Goal: Task Accomplishment & Management: Manage account settings

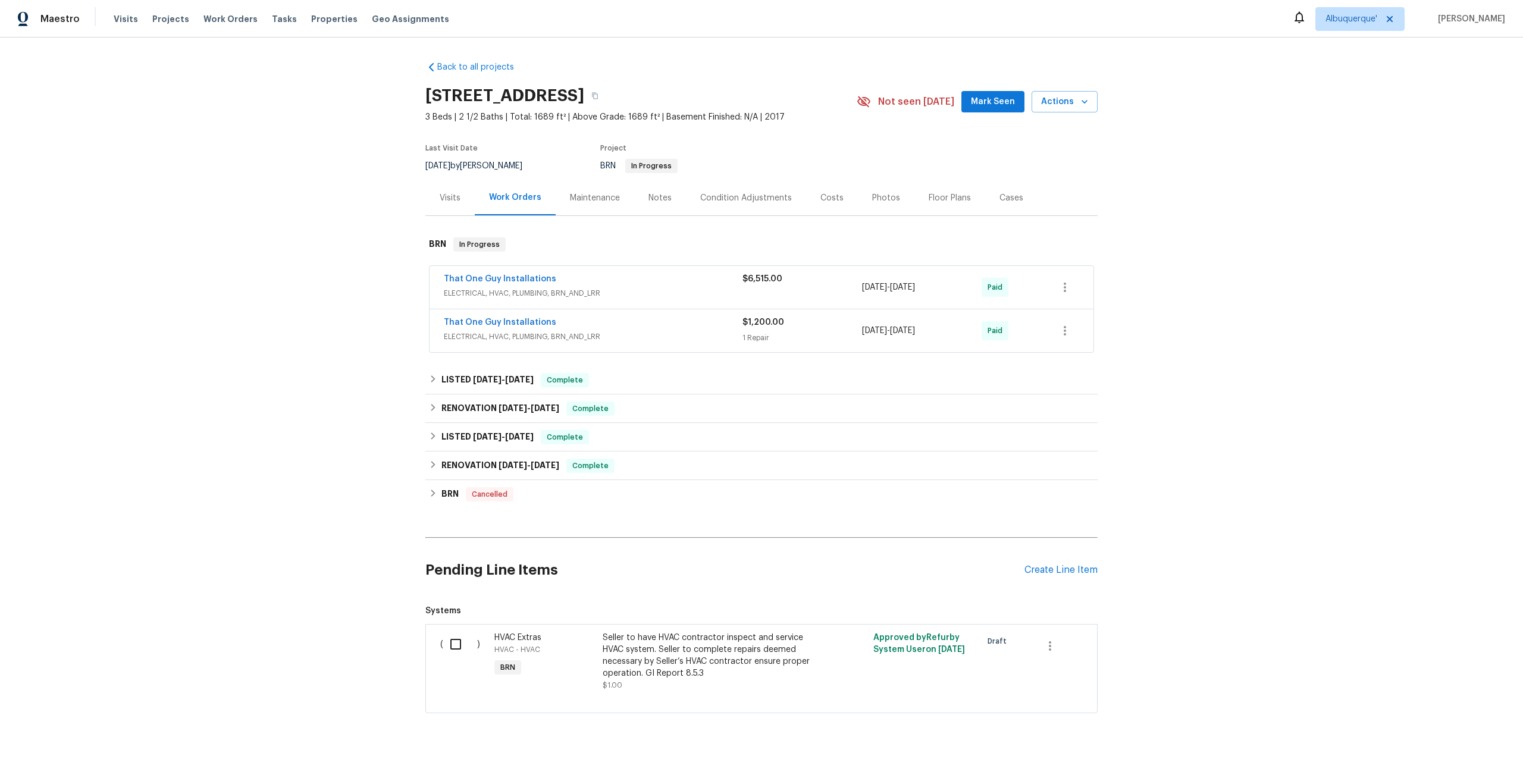
click at [625, 282] on div "That One Guy Installations" at bounding box center [593, 280] width 299 height 14
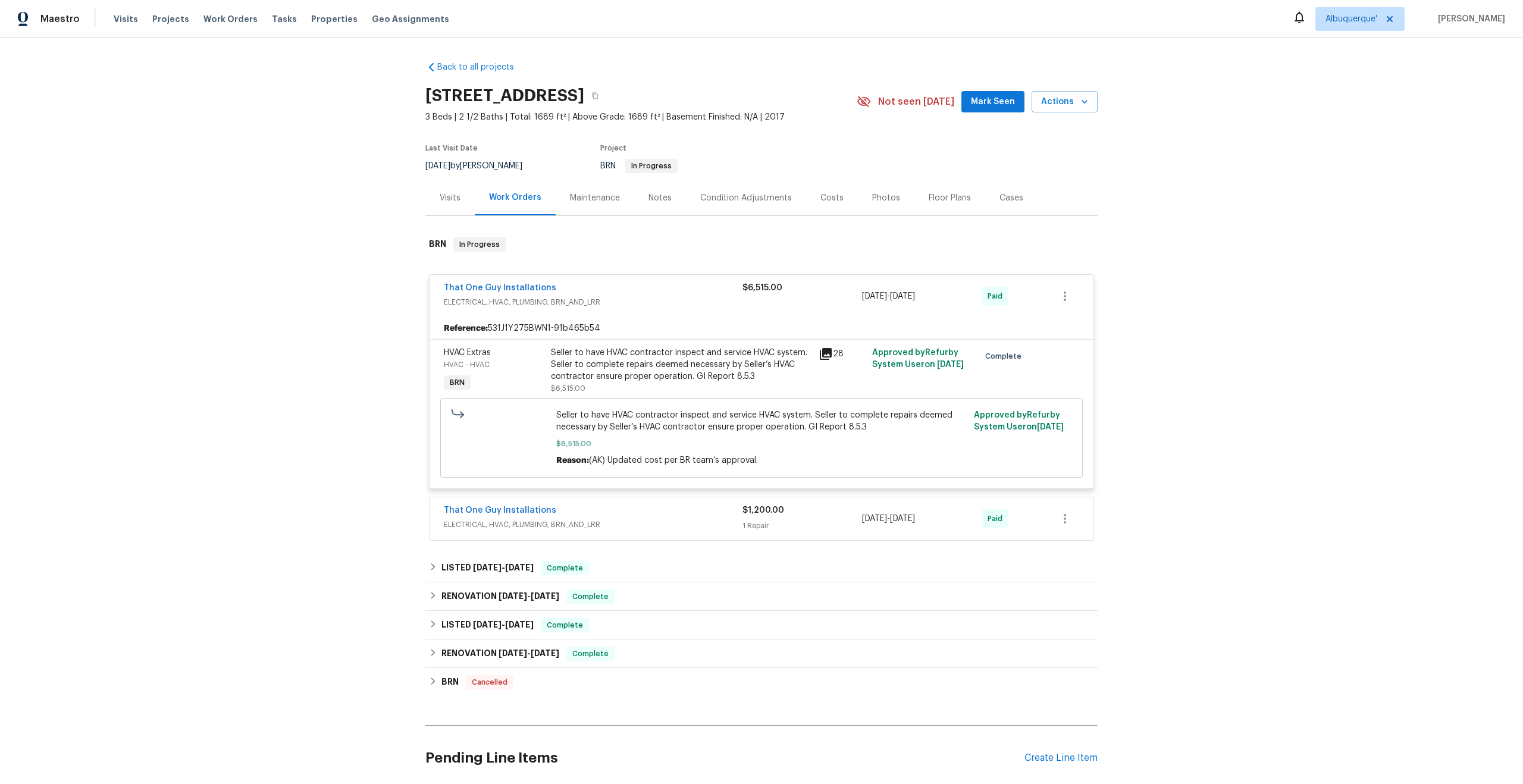
click at [617, 520] on span "ELECTRICAL, HVAC, PLUMBING, BRN_AND_LRR" at bounding box center [593, 524] width 299 height 11
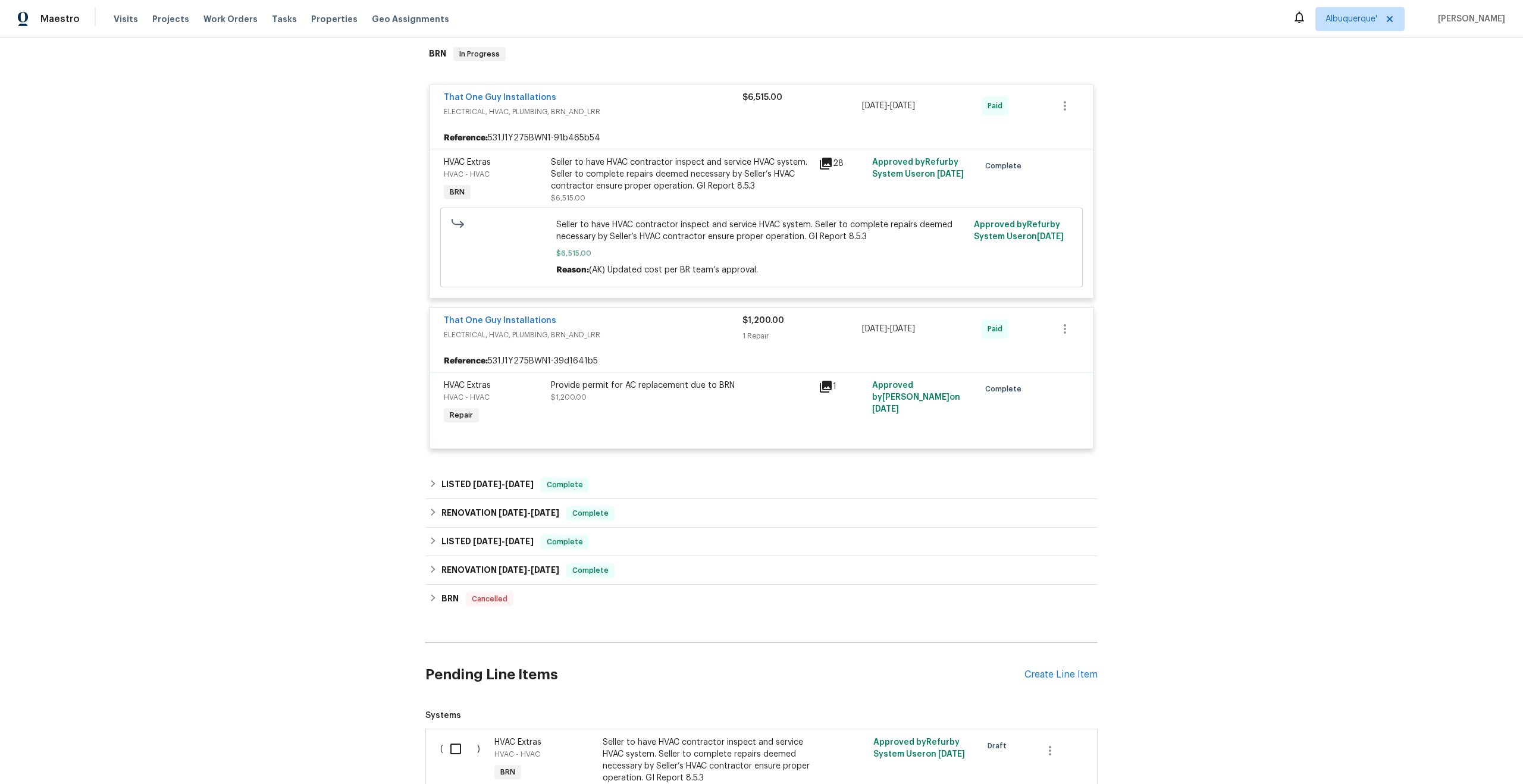
scroll to position [204, 0]
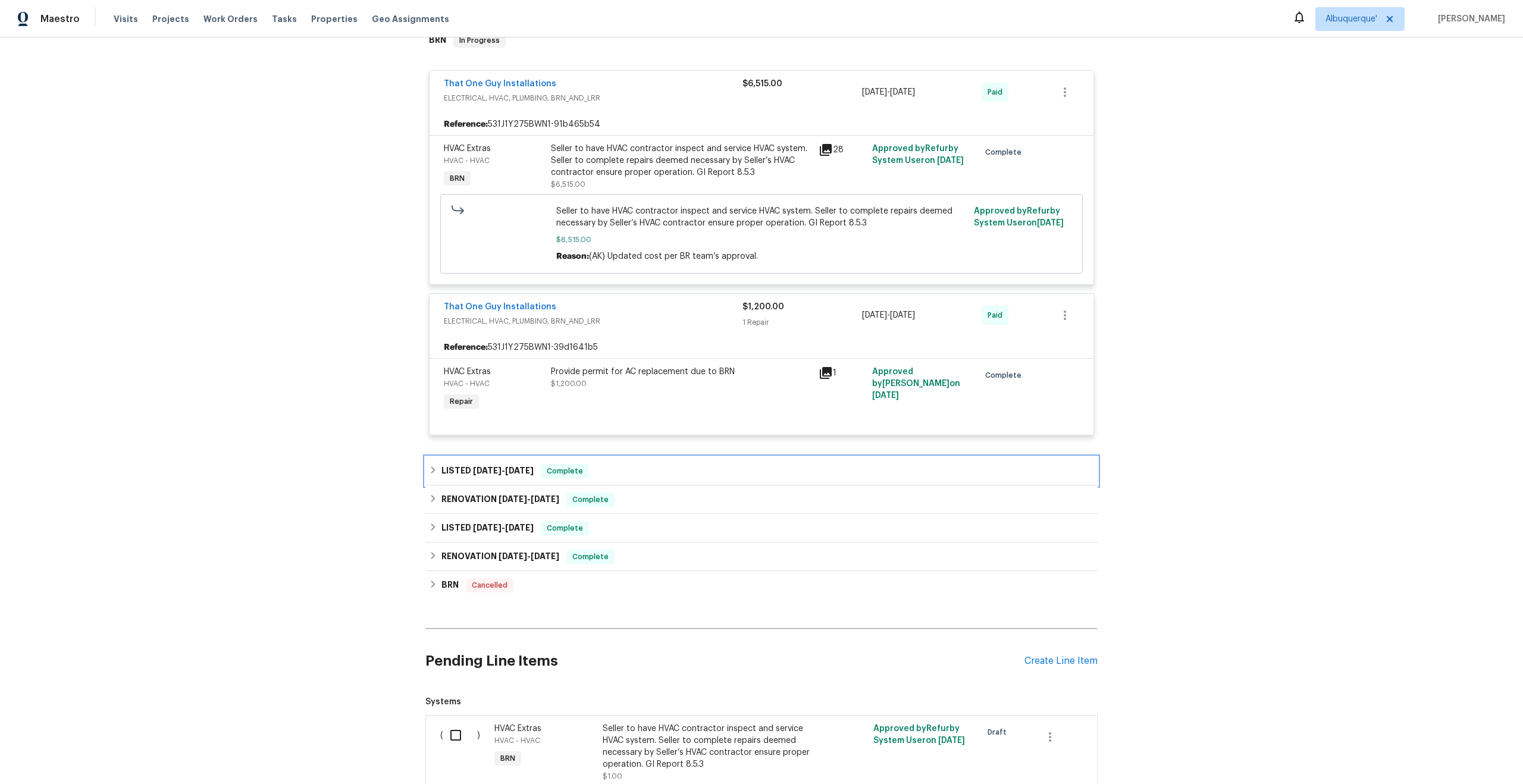
click at [606, 475] on div "LISTED 4/9/25 - 4/11/25 Complete" at bounding box center [762, 471] width 665 height 14
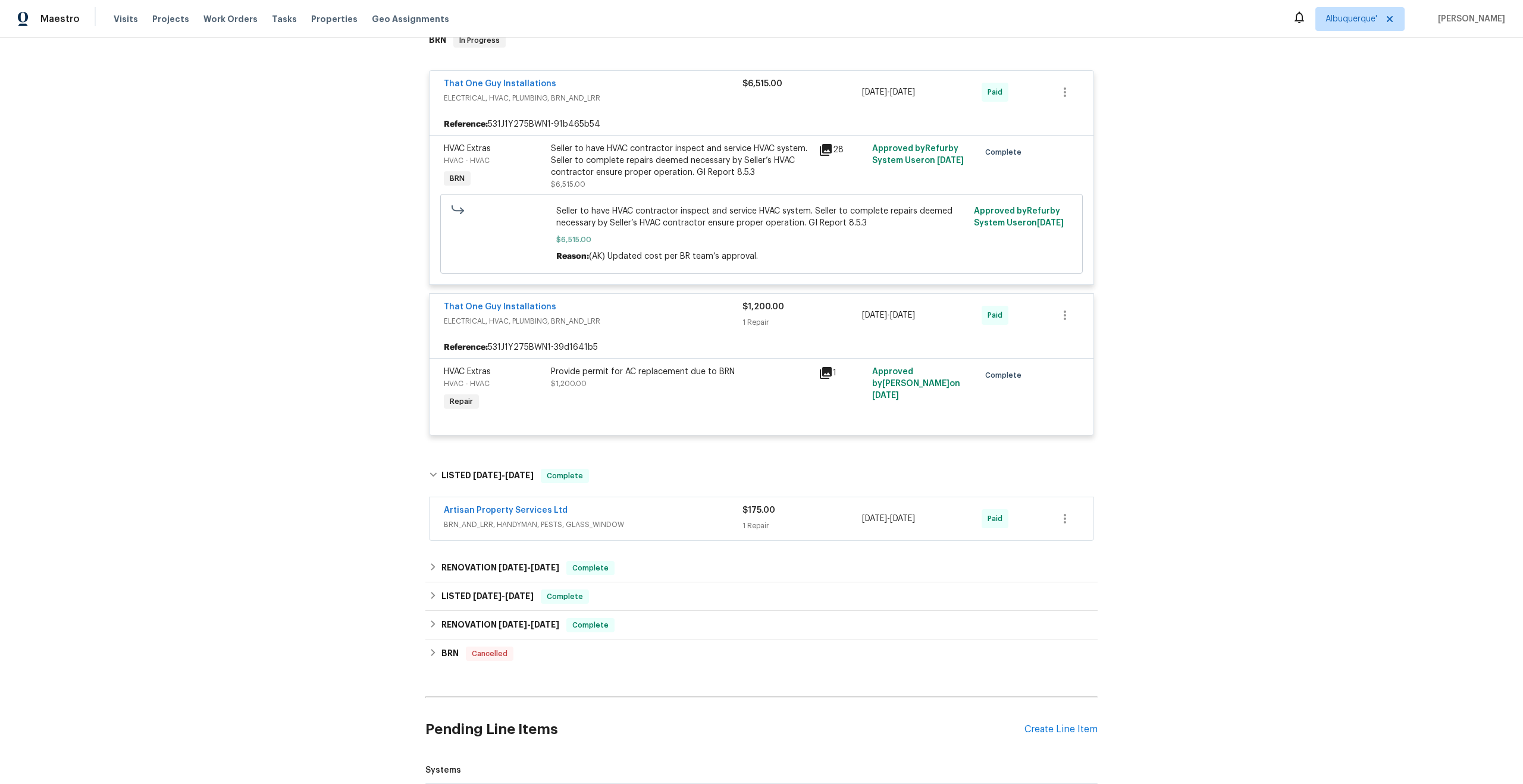
click at [606, 529] on span "BRN_AND_LRR, HANDYMAN, PESTS, GLASS_WINDOW" at bounding box center [593, 524] width 299 height 11
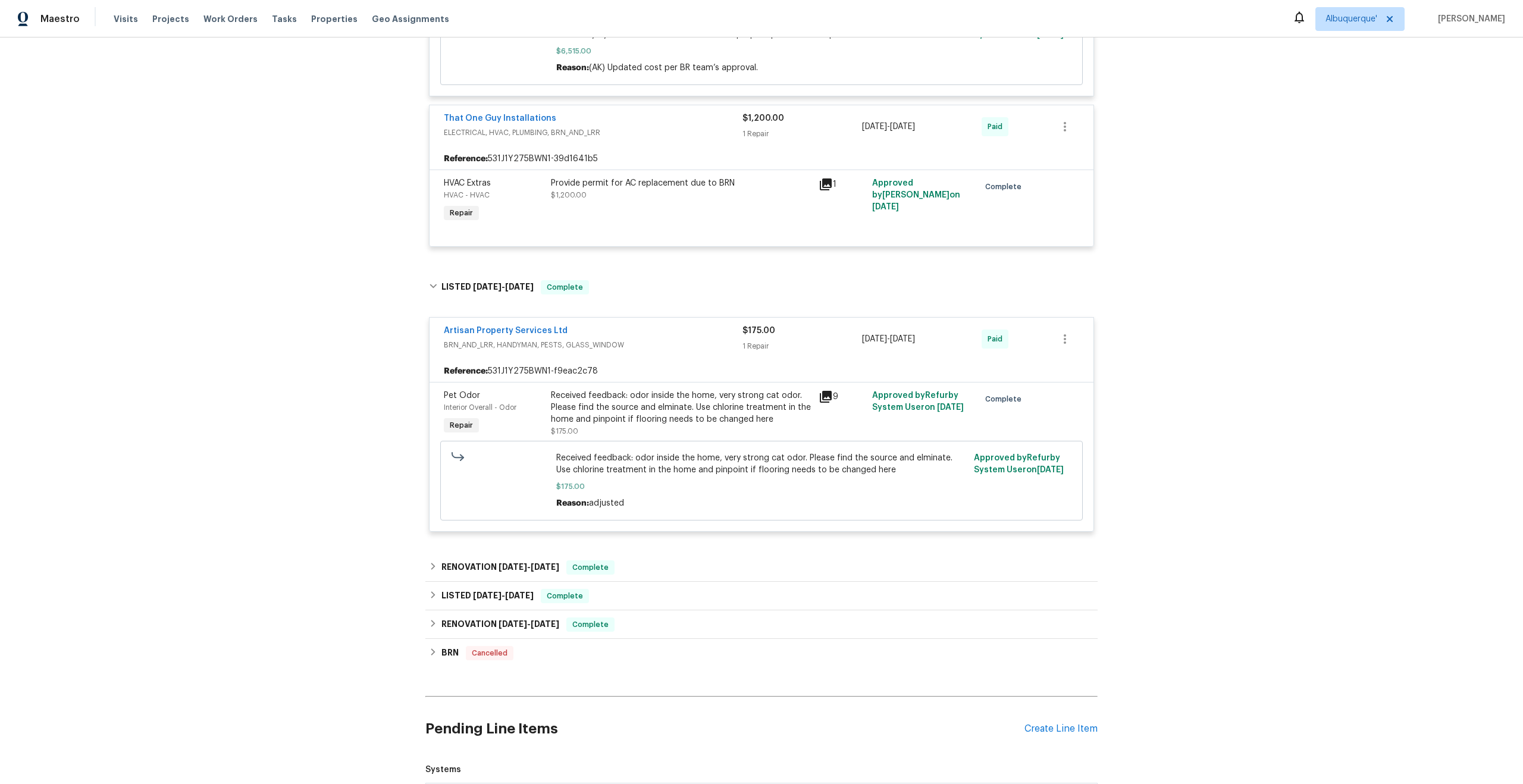
scroll to position [400, 0]
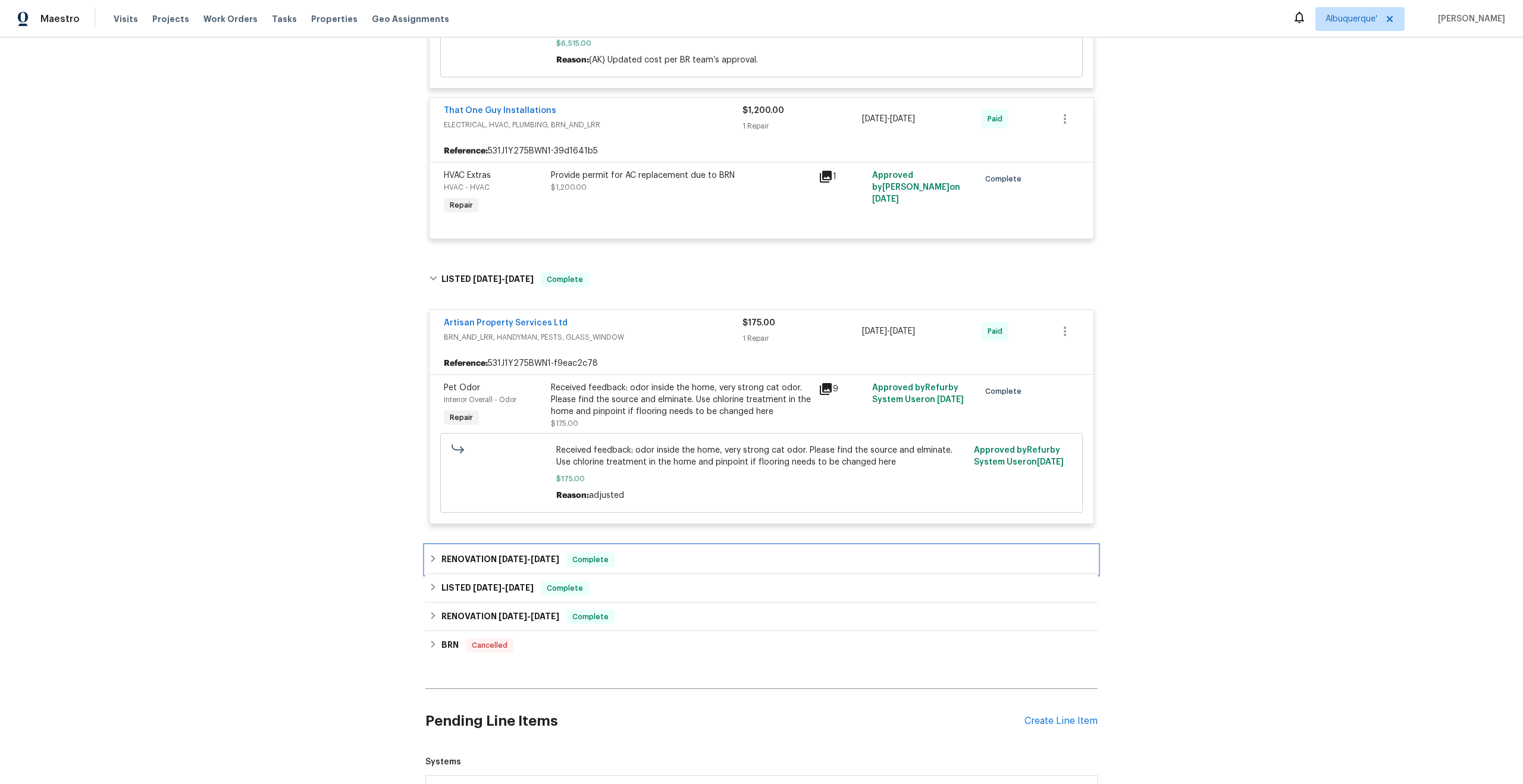
click at [631, 555] on div "RENOVATION 3/27/25 - 4/2/25 Complete" at bounding box center [762, 559] width 665 height 14
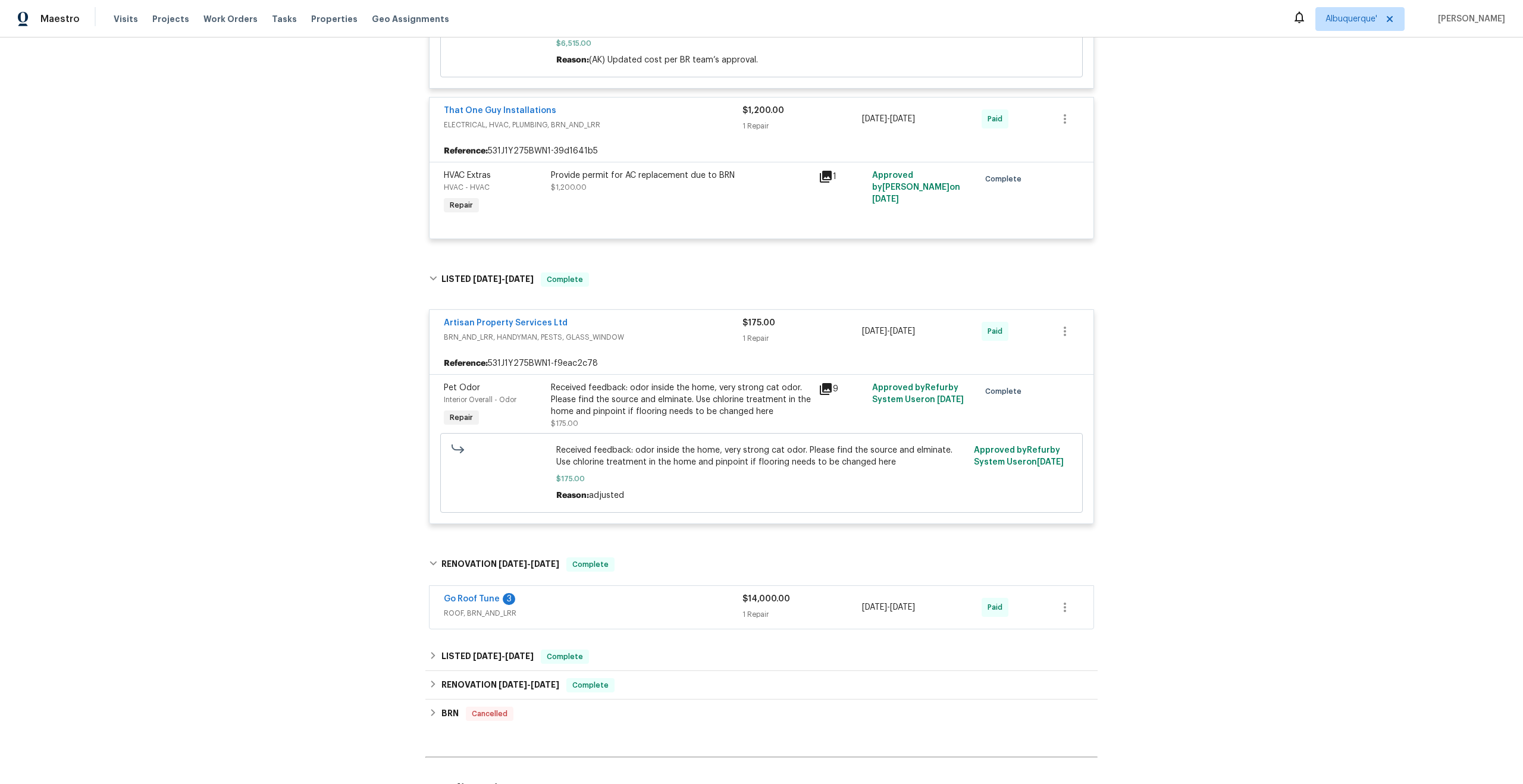
click at [631, 622] on div "Go Roof Tune 3 ROOF, BRN_AND_LRR $14,000.00 1 Repair 3/27/2025 - 4/2/2025 Paid" at bounding box center [762, 607] width 664 height 42
click at [600, 611] on span "ROOF, BRN_AND_LRR" at bounding box center [593, 613] width 299 height 11
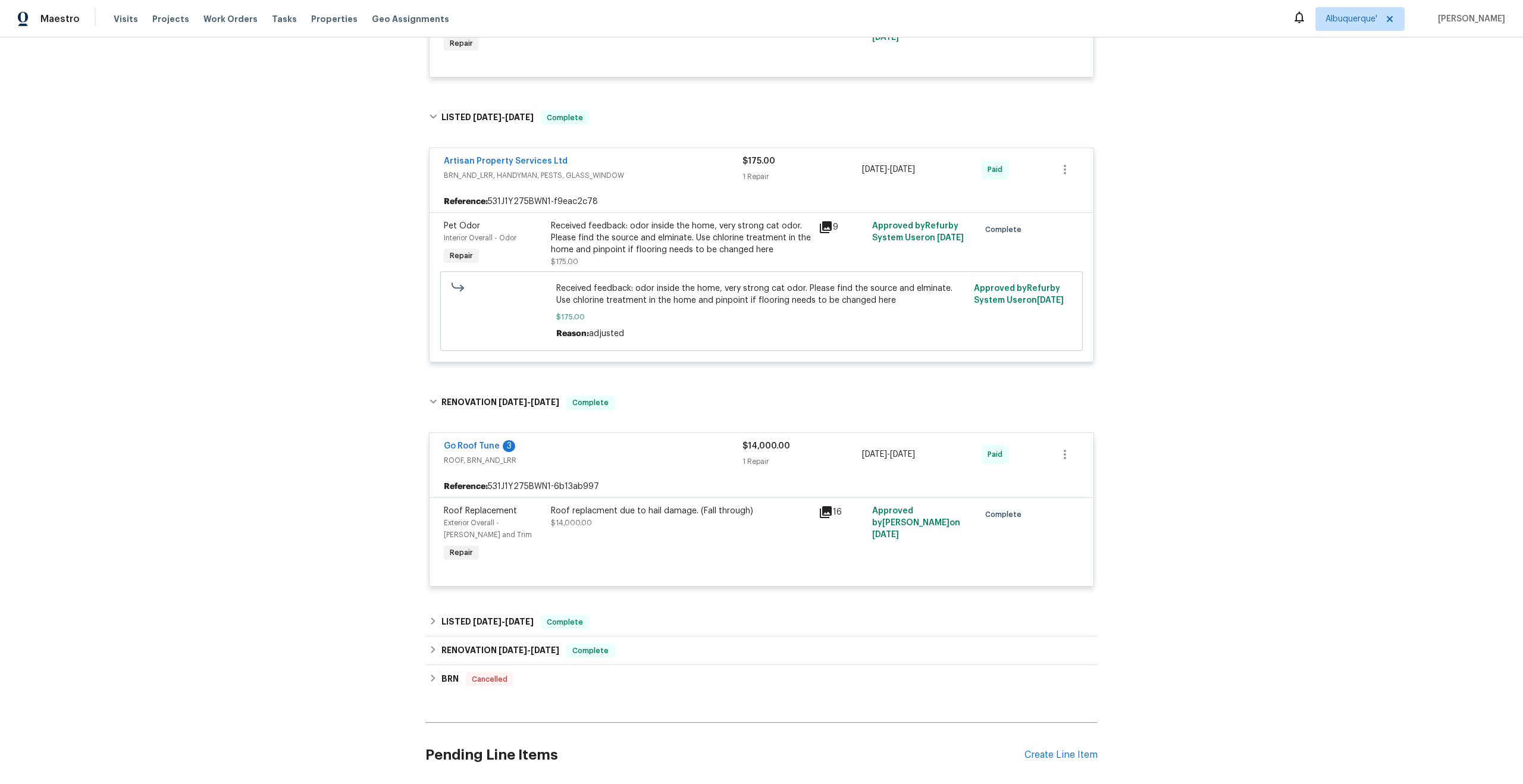
scroll to position [724, 0]
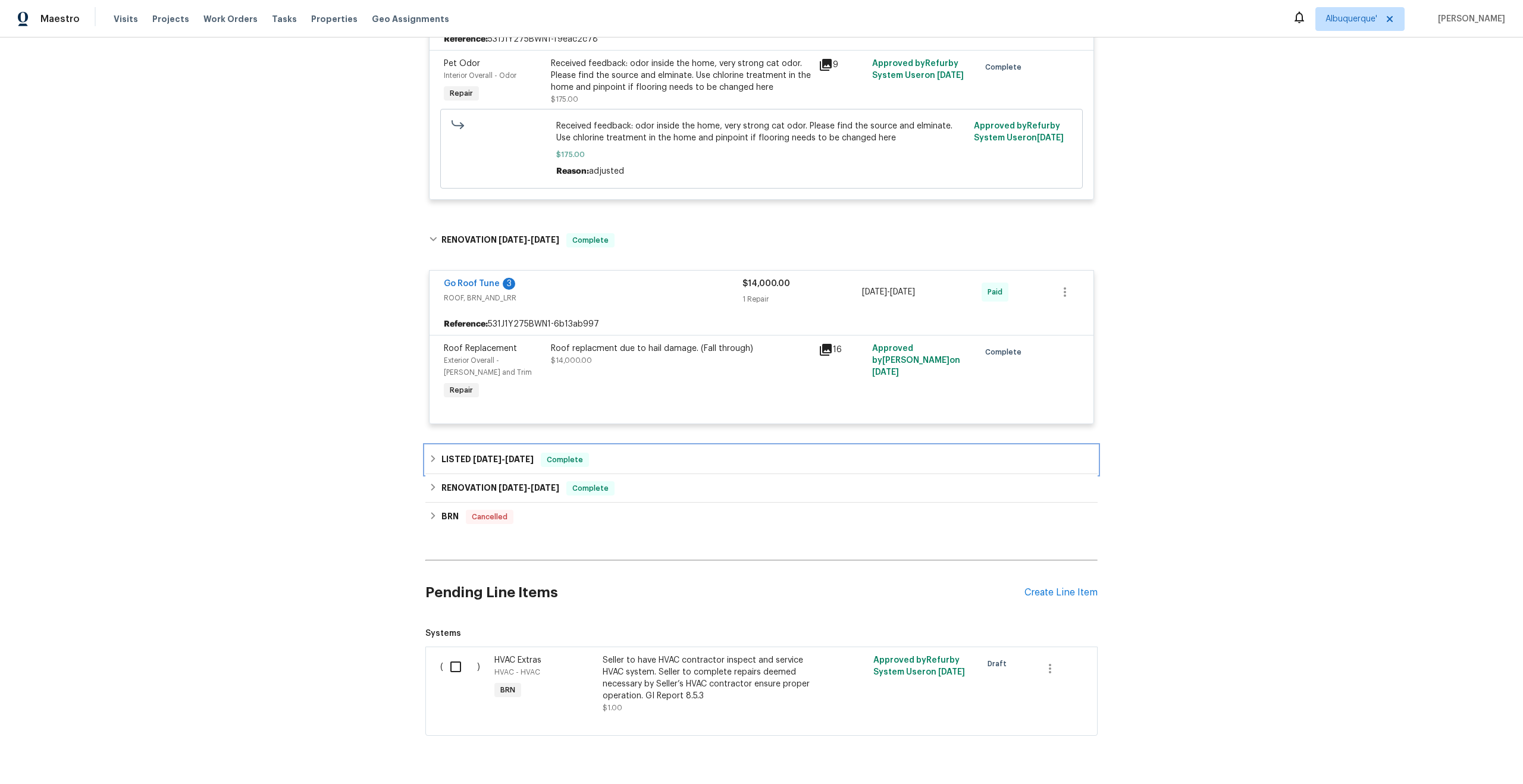
click at [604, 459] on div "LISTED 3/10/25 - 3/12/25 Complete" at bounding box center [762, 460] width 665 height 14
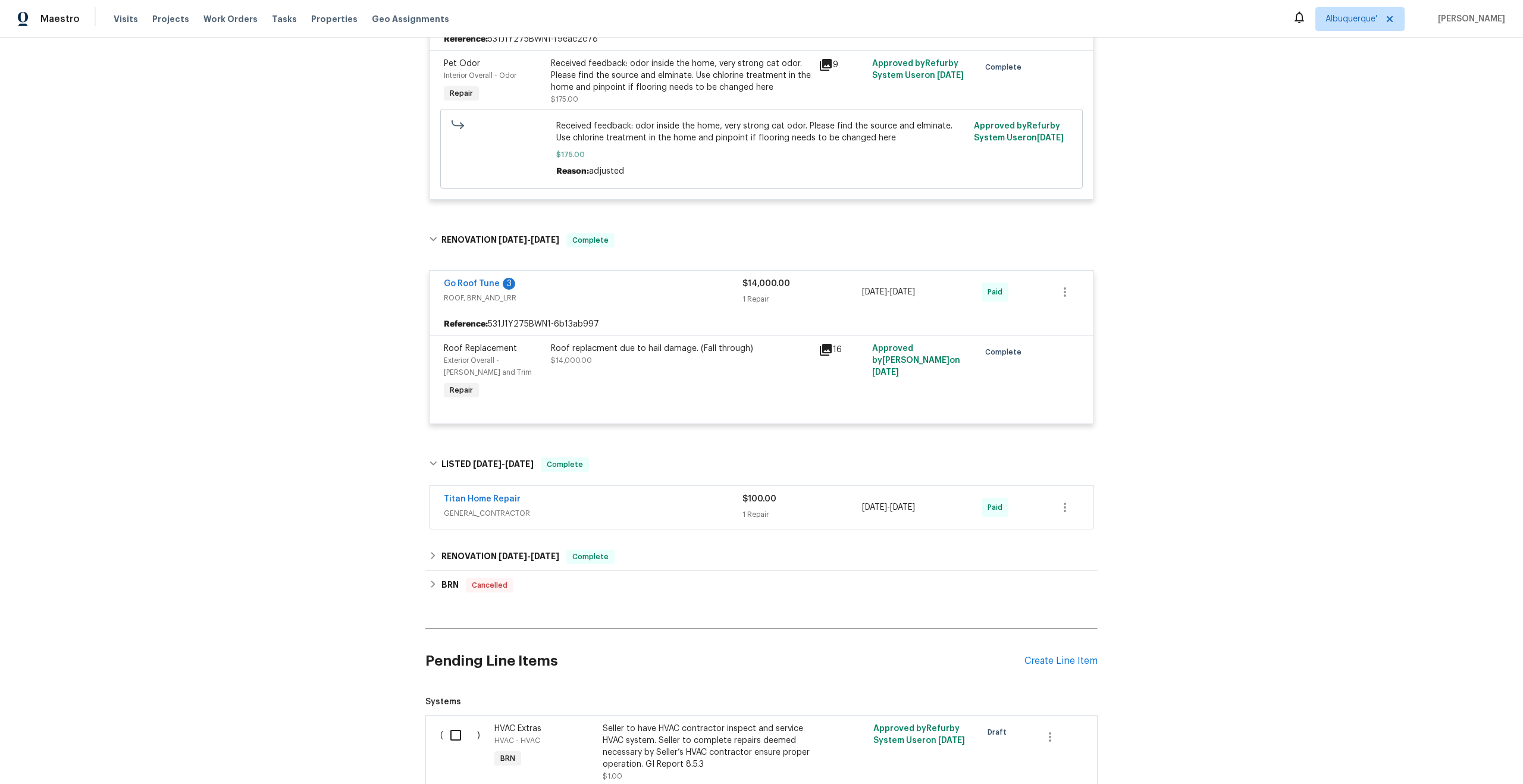
click at [588, 521] on div "Titan Home Repair GENERAL_CONTRACTOR" at bounding box center [593, 507] width 299 height 28
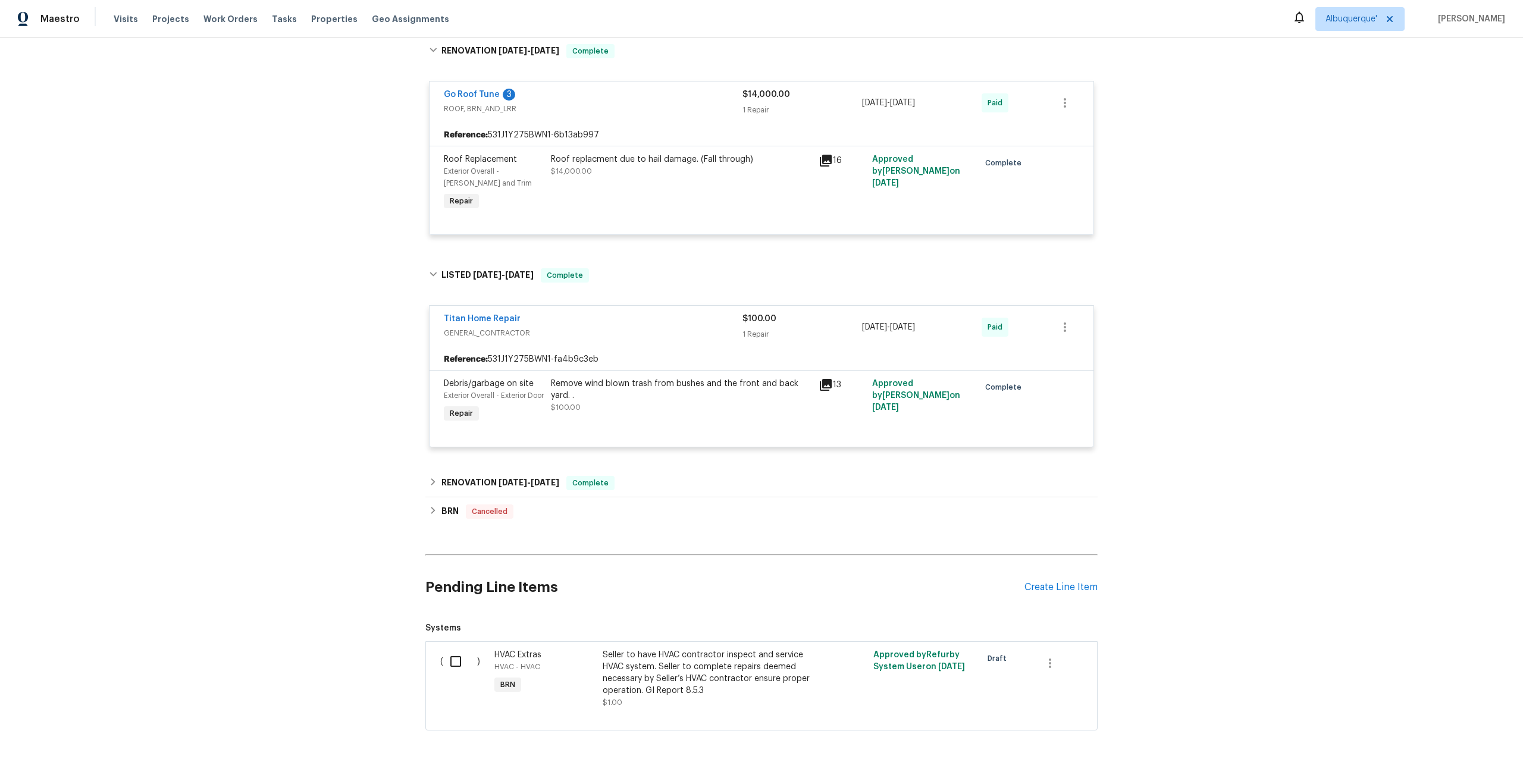
scroll to position [927, 0]
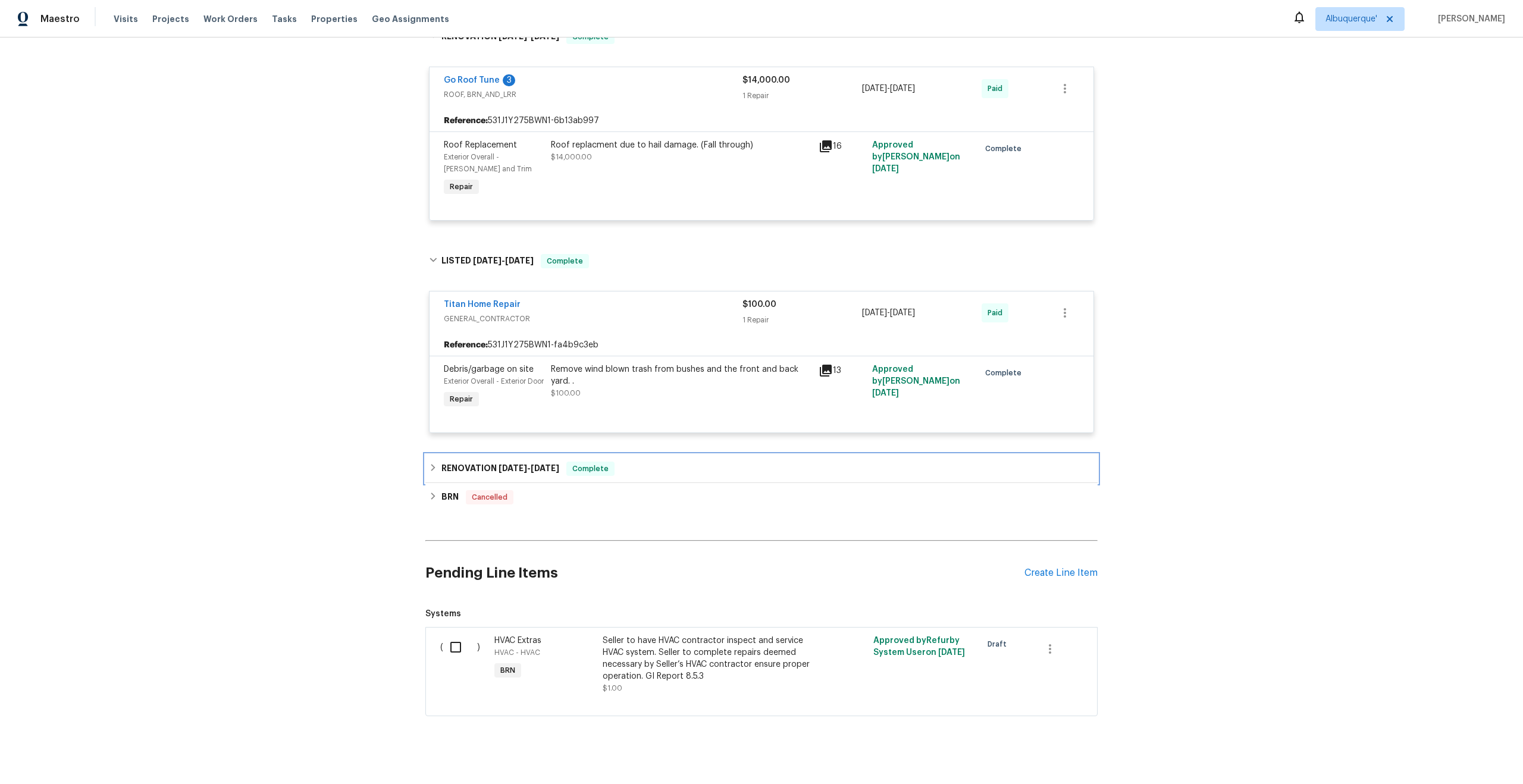
click at [631, 476] on div "RENOVATION 11/4/24 - 11/11/24 Complete" at bounding box center [762, 468] width 665 height 14
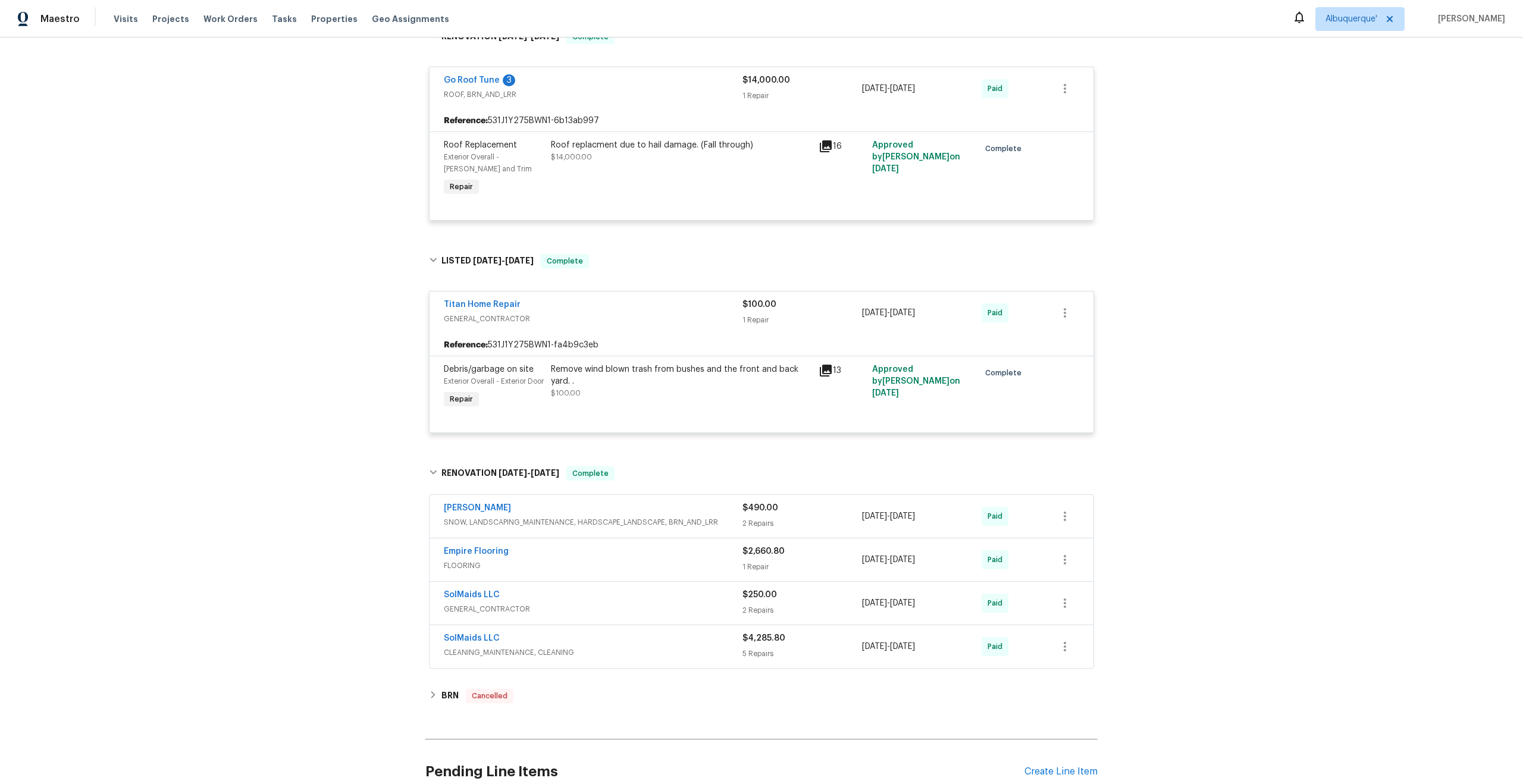
click at [590, 516] on div "Fermin solis" at bounding box center [593, 509] width 299 height 14
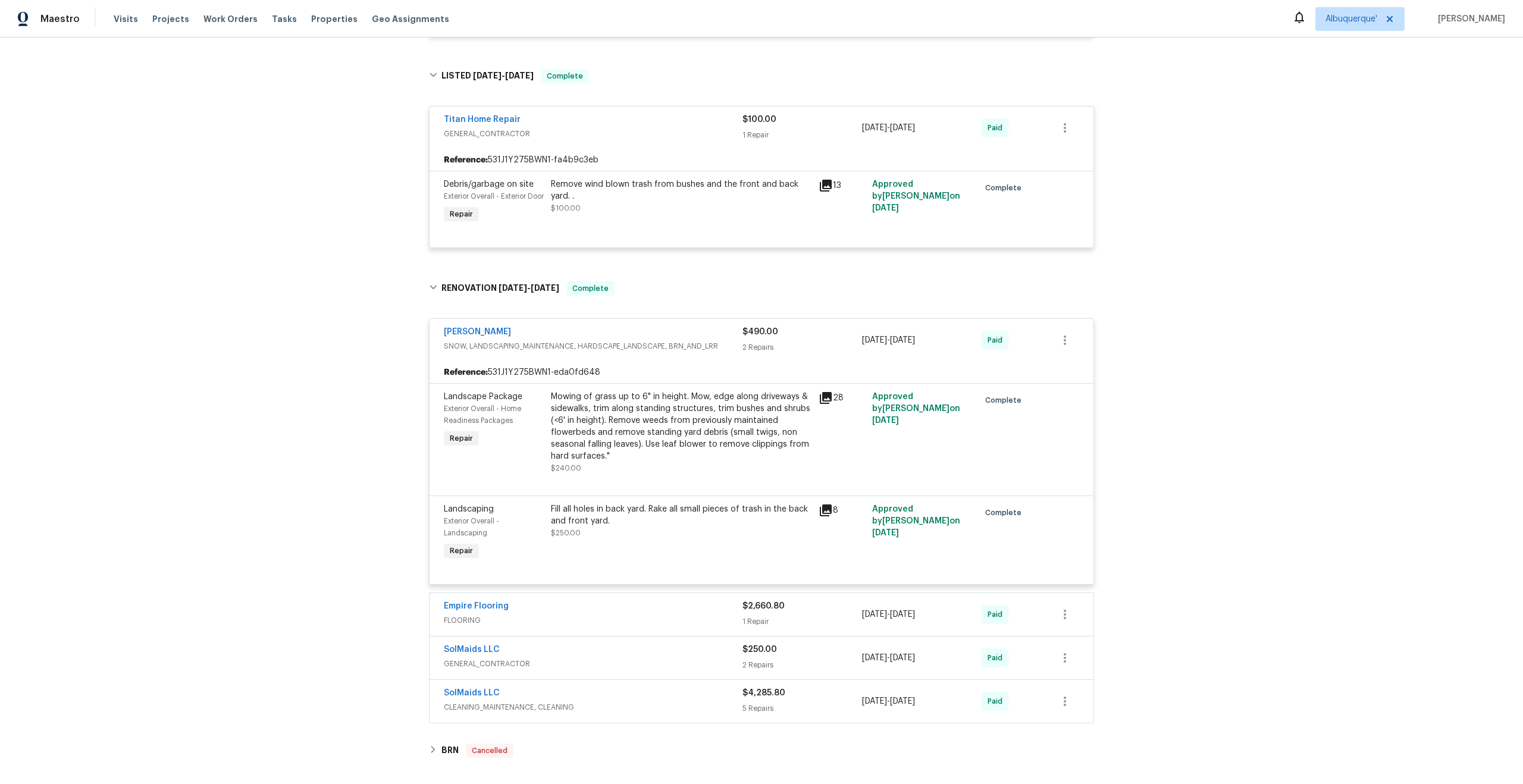
scroll to position [1115, 0]
click at [592, 611] on div "Empire Flooring" at bounding box center [593, 604] width 299 height 14
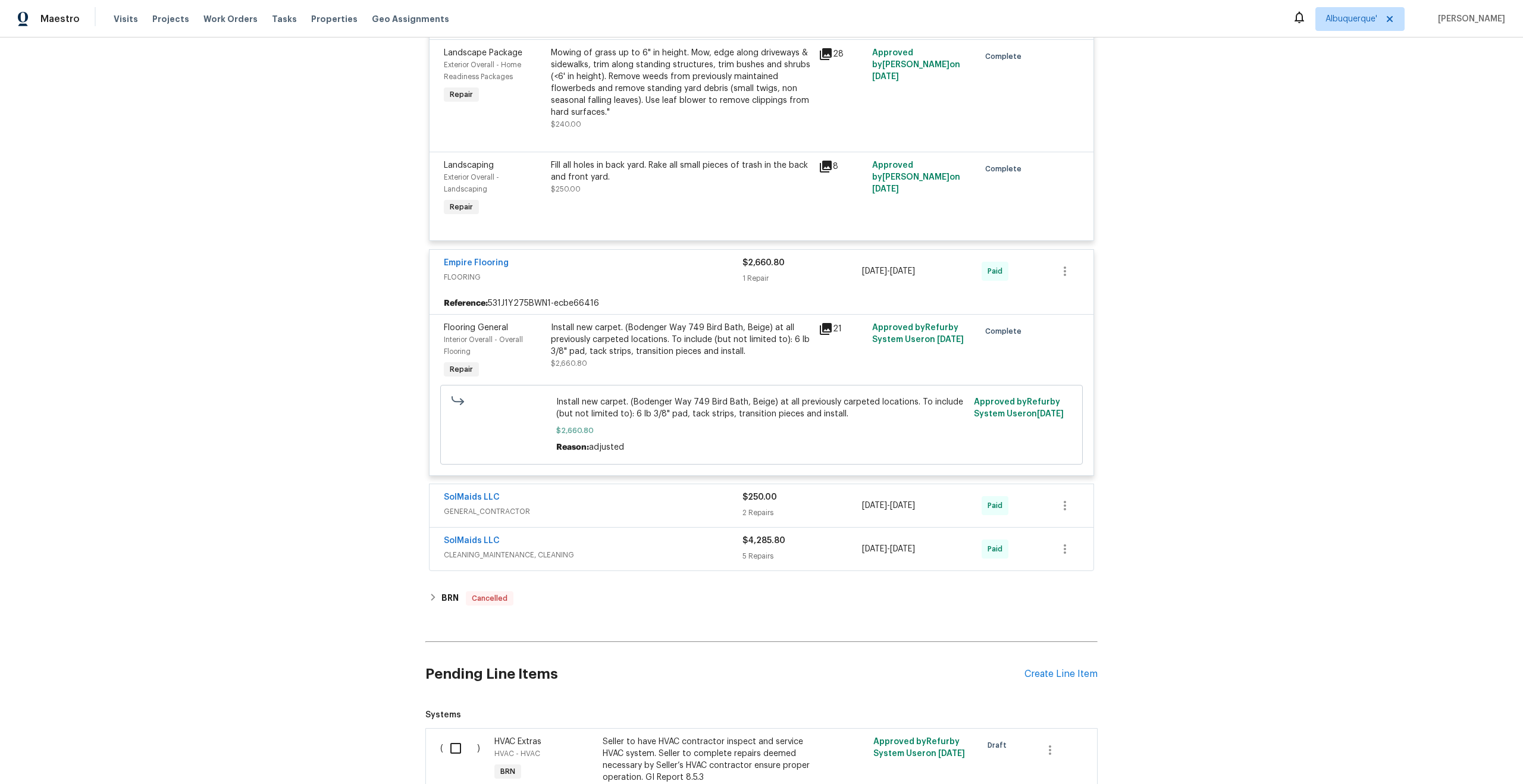
scroll to position [1466, 0]
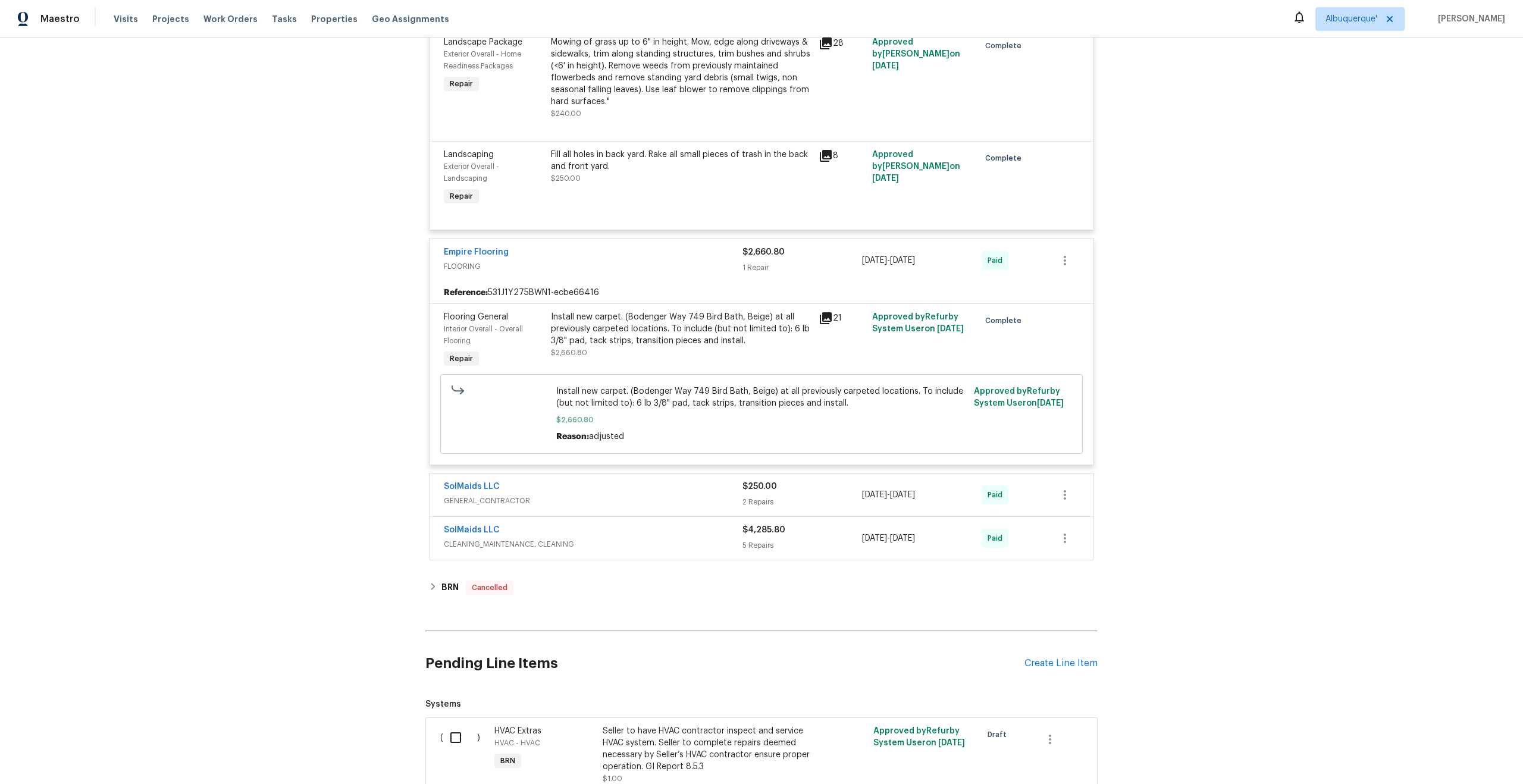
click at [585, 495] on div "SolMaids LLC" at bounding box center [593, 487] width 299 height 14
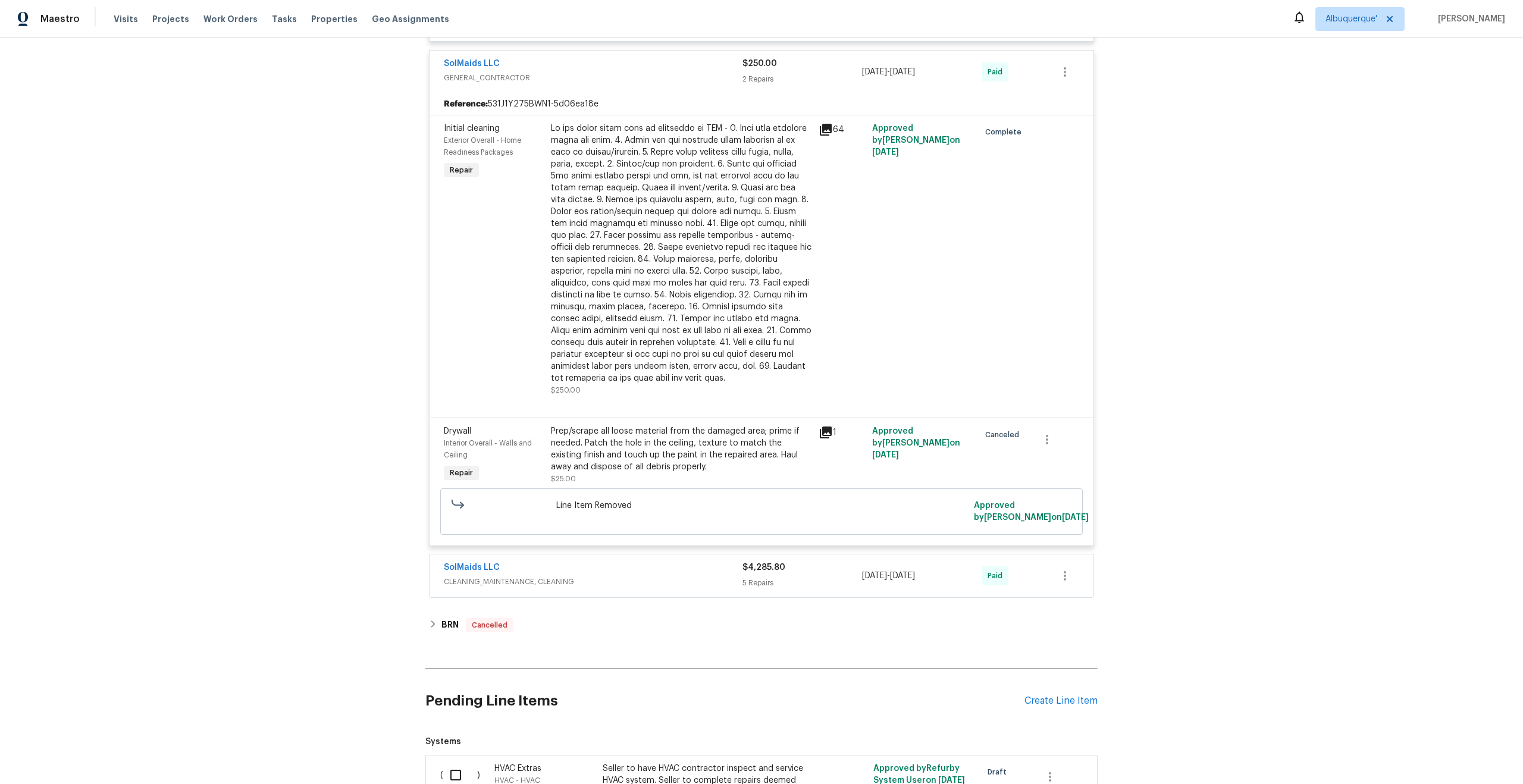
scroll to position [1892, 0]
click at [583, 573] on div "SolMaids LLC" at bounding box center [593, 566] width 299 height 14
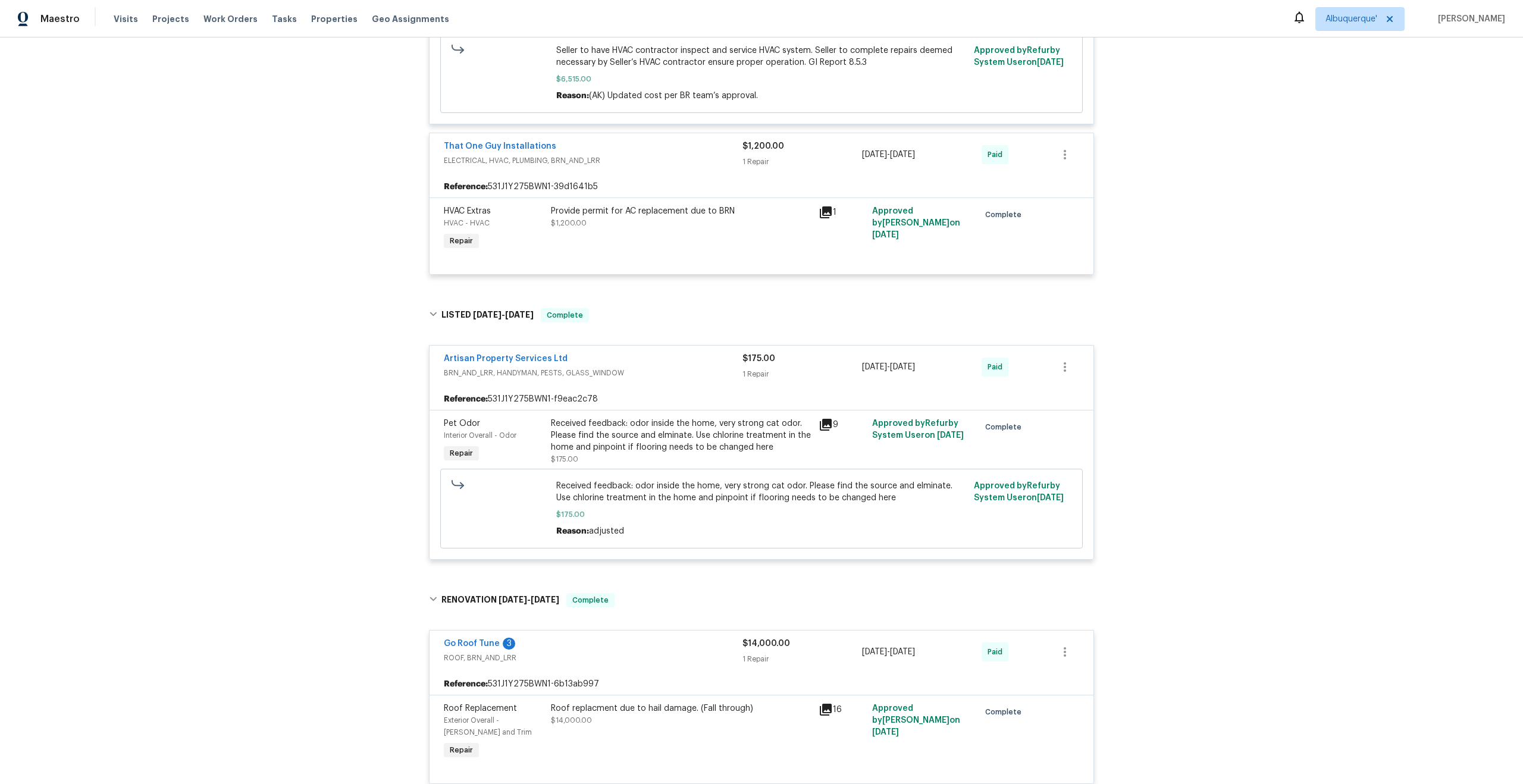
scroll to position [366, 0]
click at [824, 424] on icon at bounding box center [826, 422] width 14 height 14
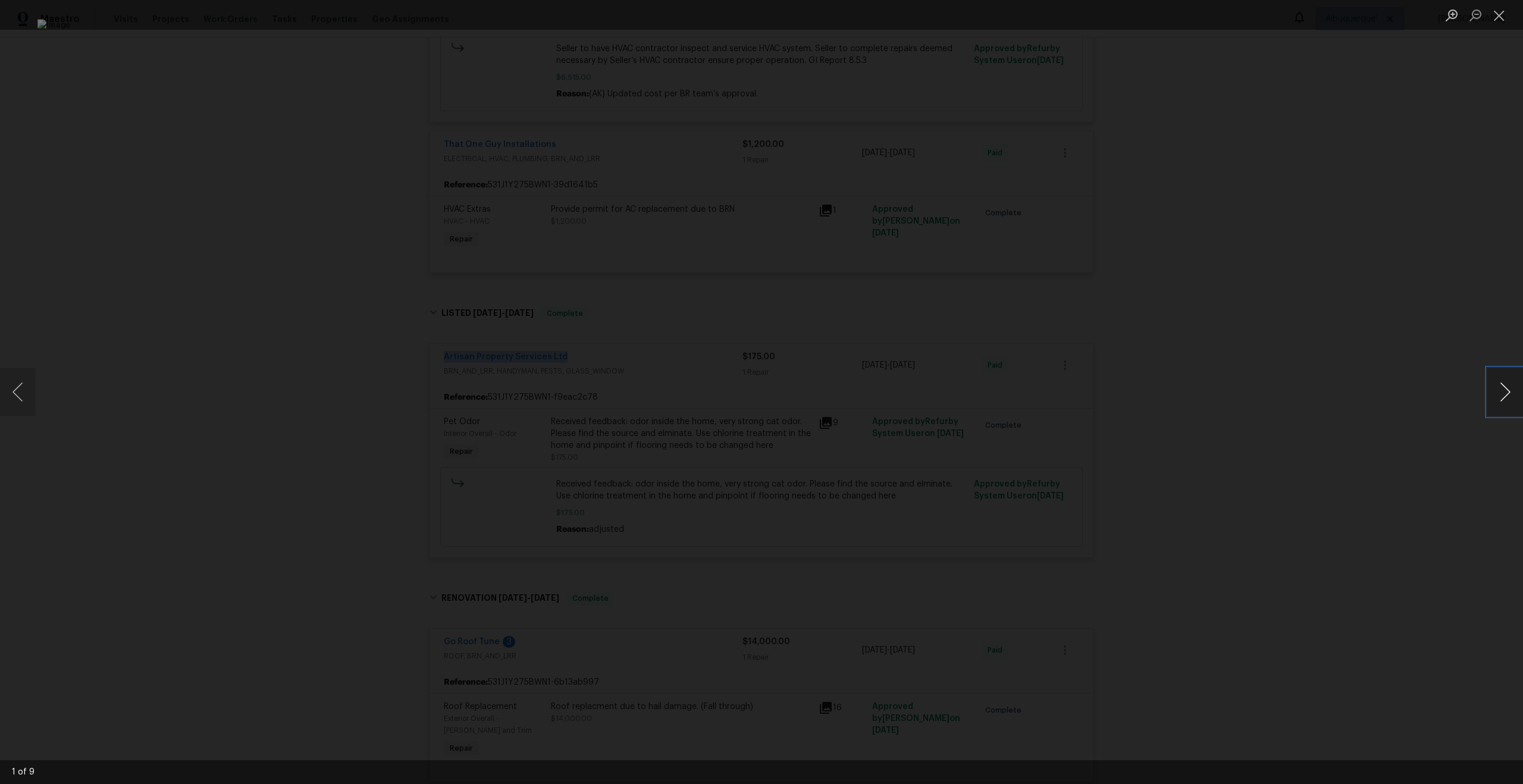
click at [1506, 395] on button "Next image" at bounding box center [1505, 392] width 35 height 48
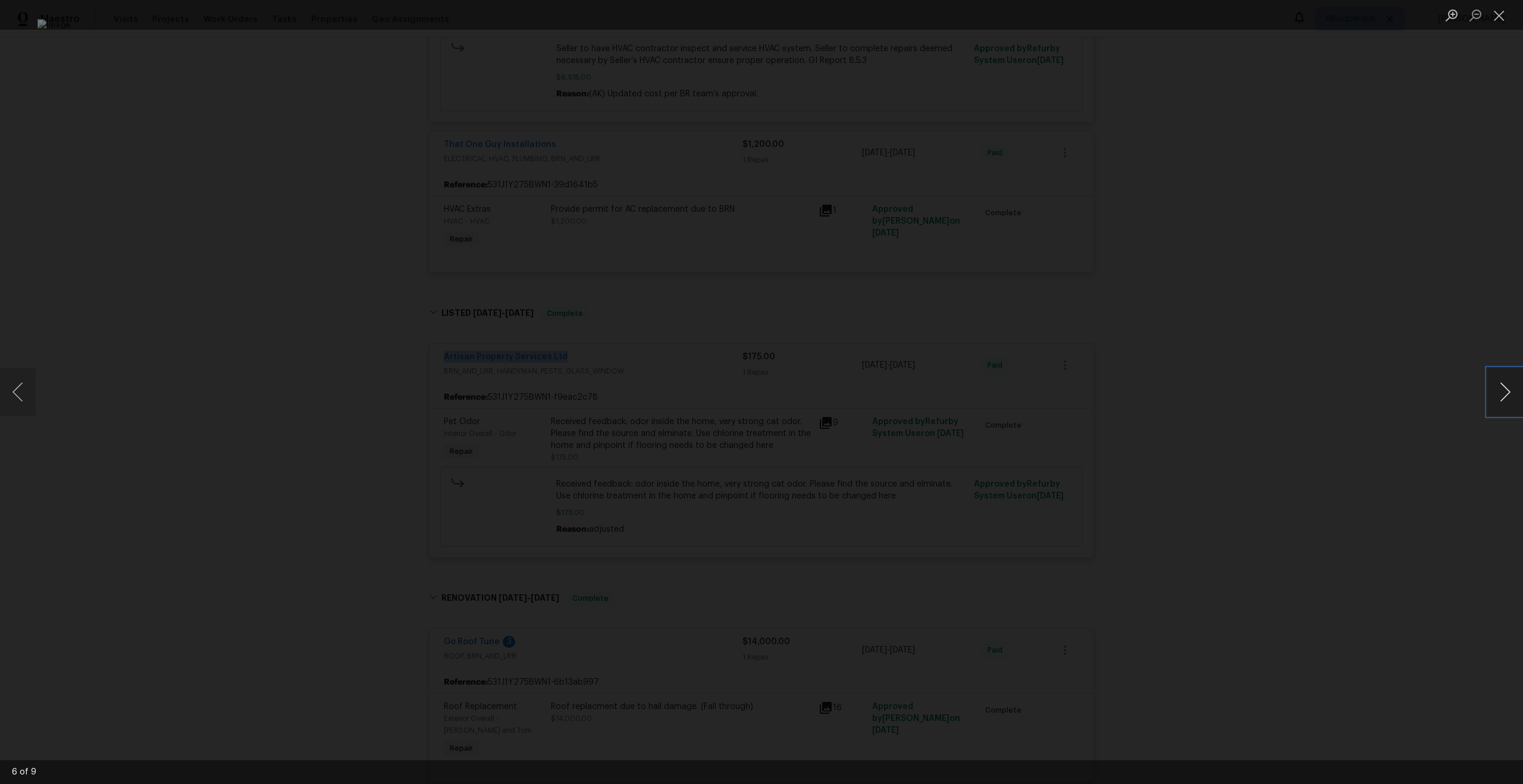
click at [1506, 395] on button "Next image" at bounding box center [1505, 392] width 35 height 48
click at [1505, 395] on button "Next image" at bounding box center [1505, 392] width 35 height 48
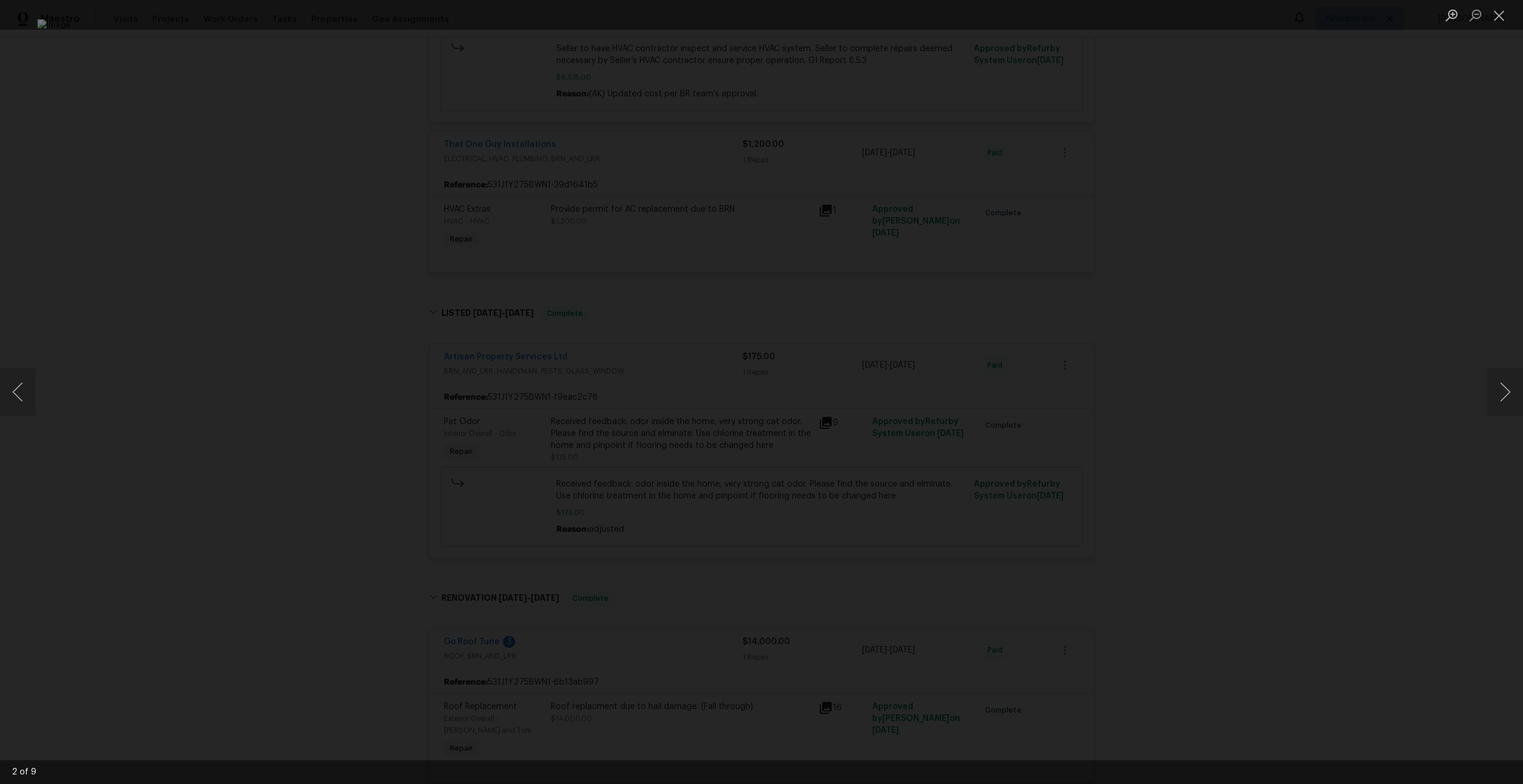
click at [1404, 373] on div "Lightbox" at bounding box center [762, 392] width 1523 height 784
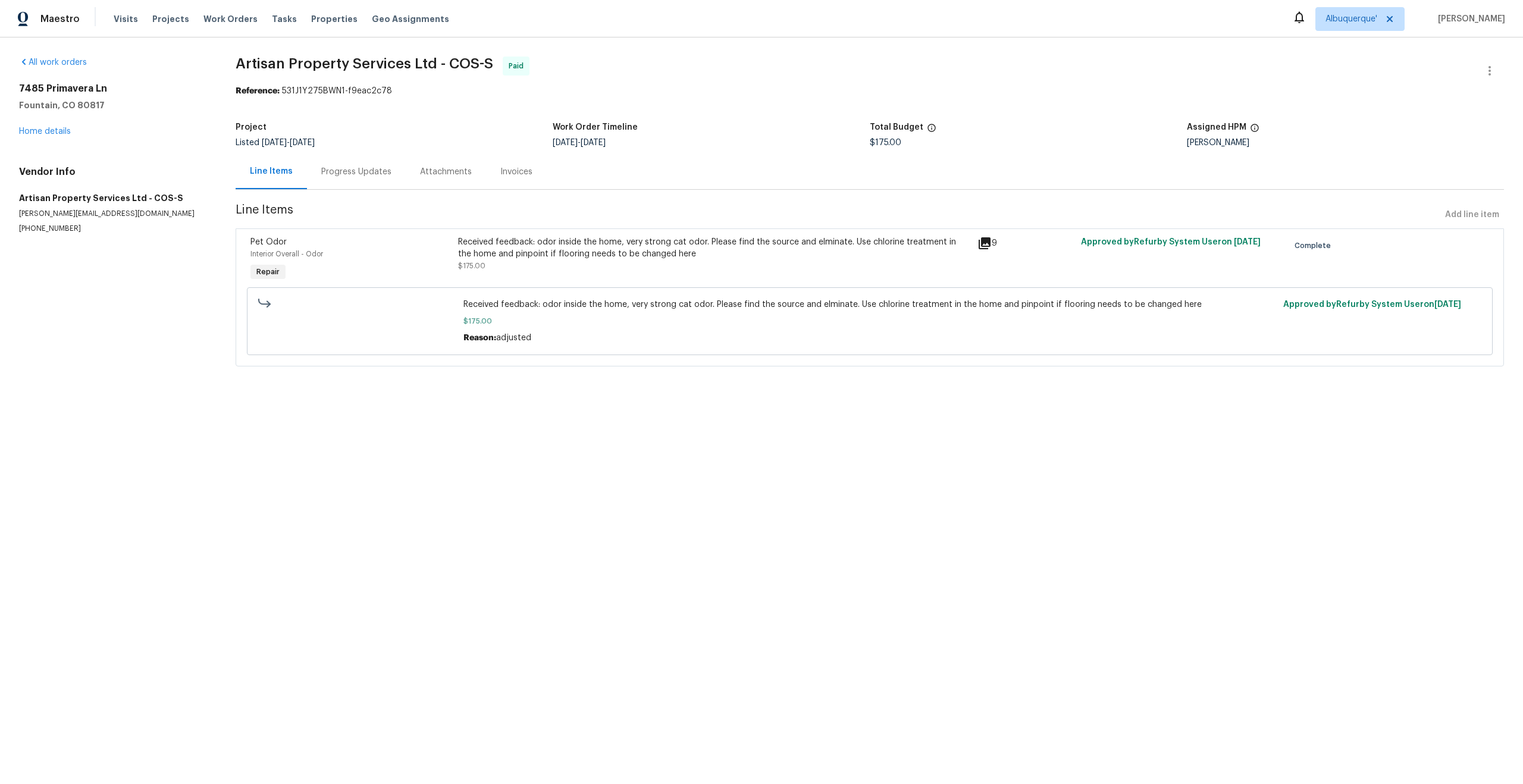
click at [439, 176] on div "Attachments" at bounding box center [446, 171] width 52 height 11
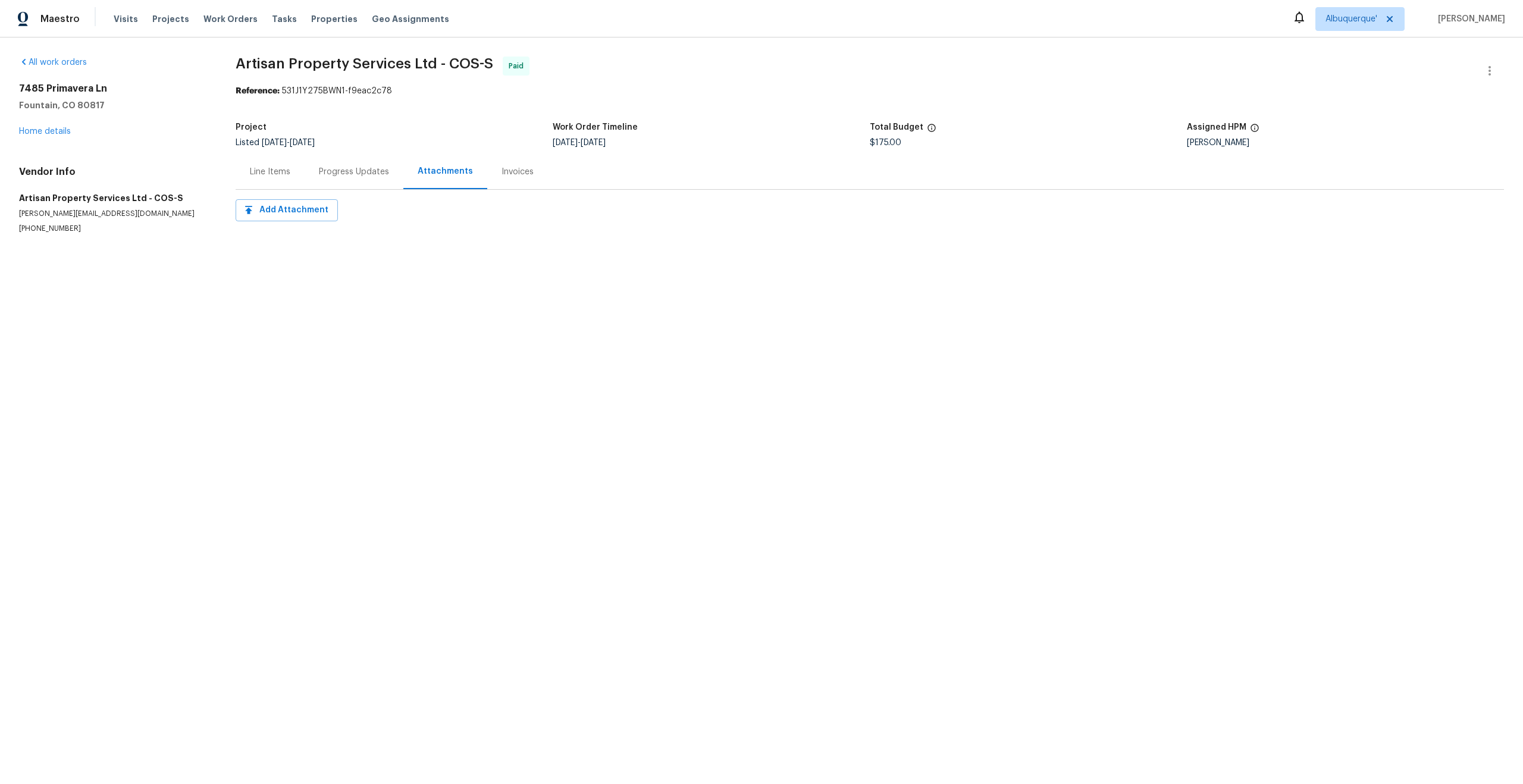
click at [340, 170] on div "Progress Updates" at bounding box center [354, 171] width 70 height 11
